Goal: Information Seeking & Learning: Learn about a topic

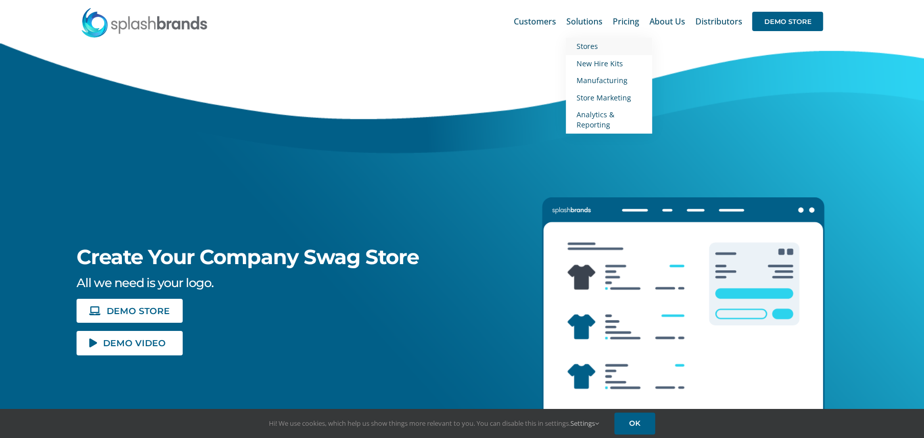
click at [595, 48] on span "Stores" at bounding box center [586, 46] width 21 height 10
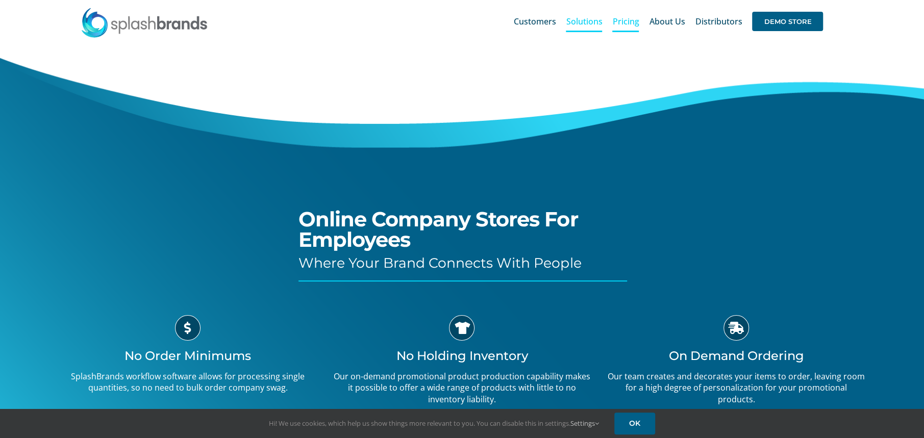
click at [628, 24] on span "Pricing" at bounding box center [626, 21] width 27 height 8
